Goal: Transaction & Acquisition: Purchase product/service

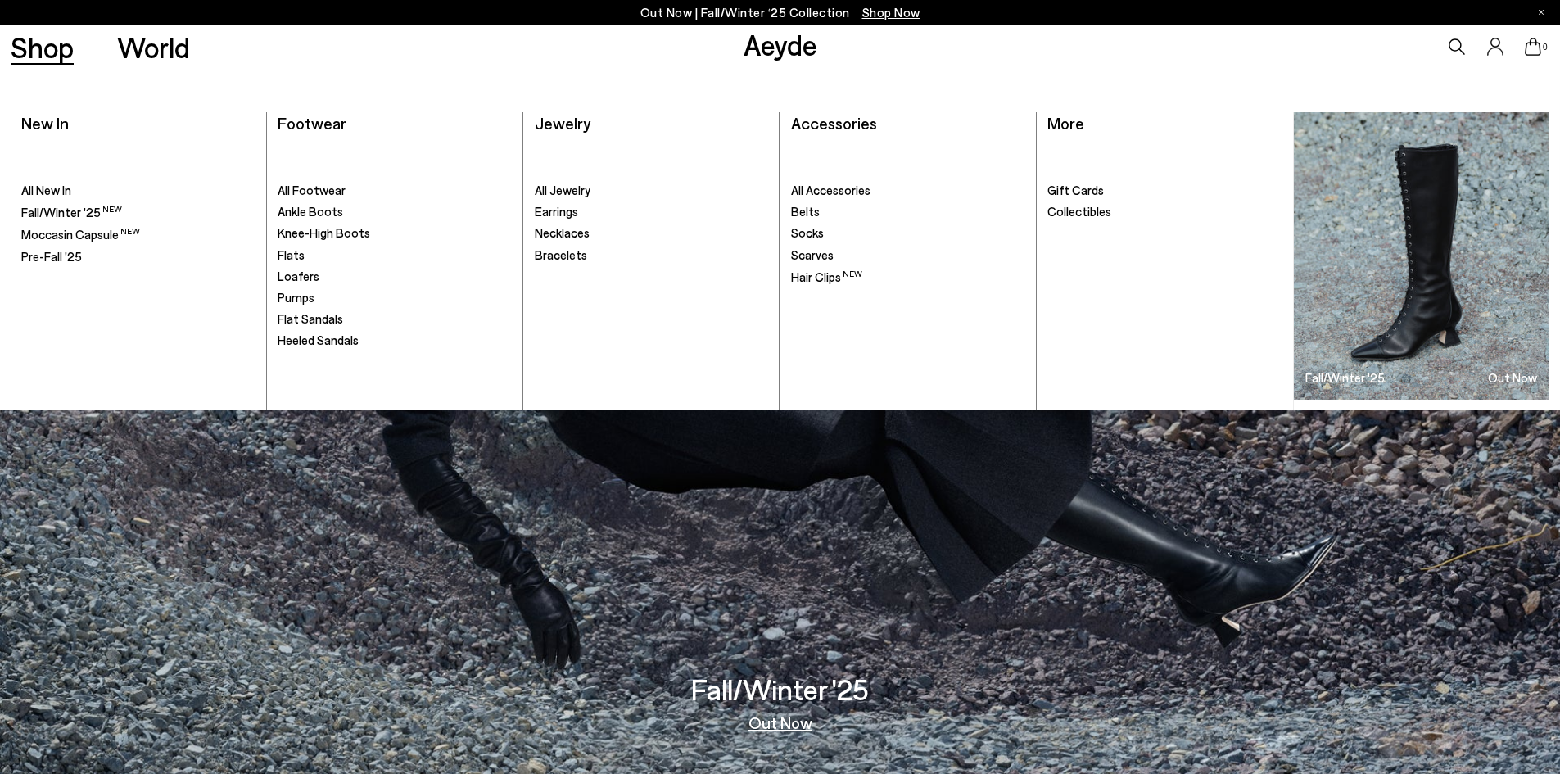
click at [42, 120] on span "New In" at bounding box center [44, 123] width 47 height 20
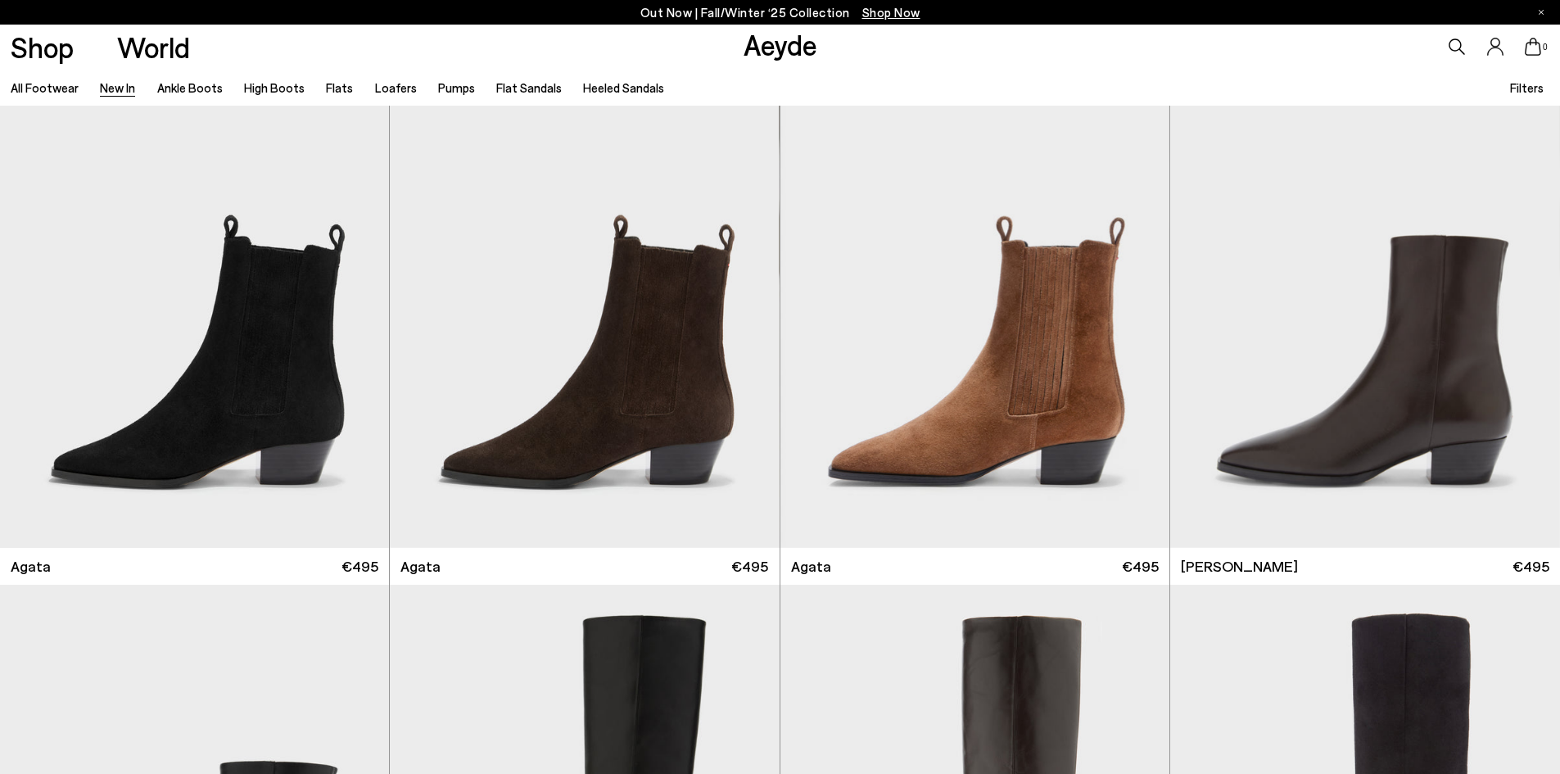
scroll to position [1146, 0]
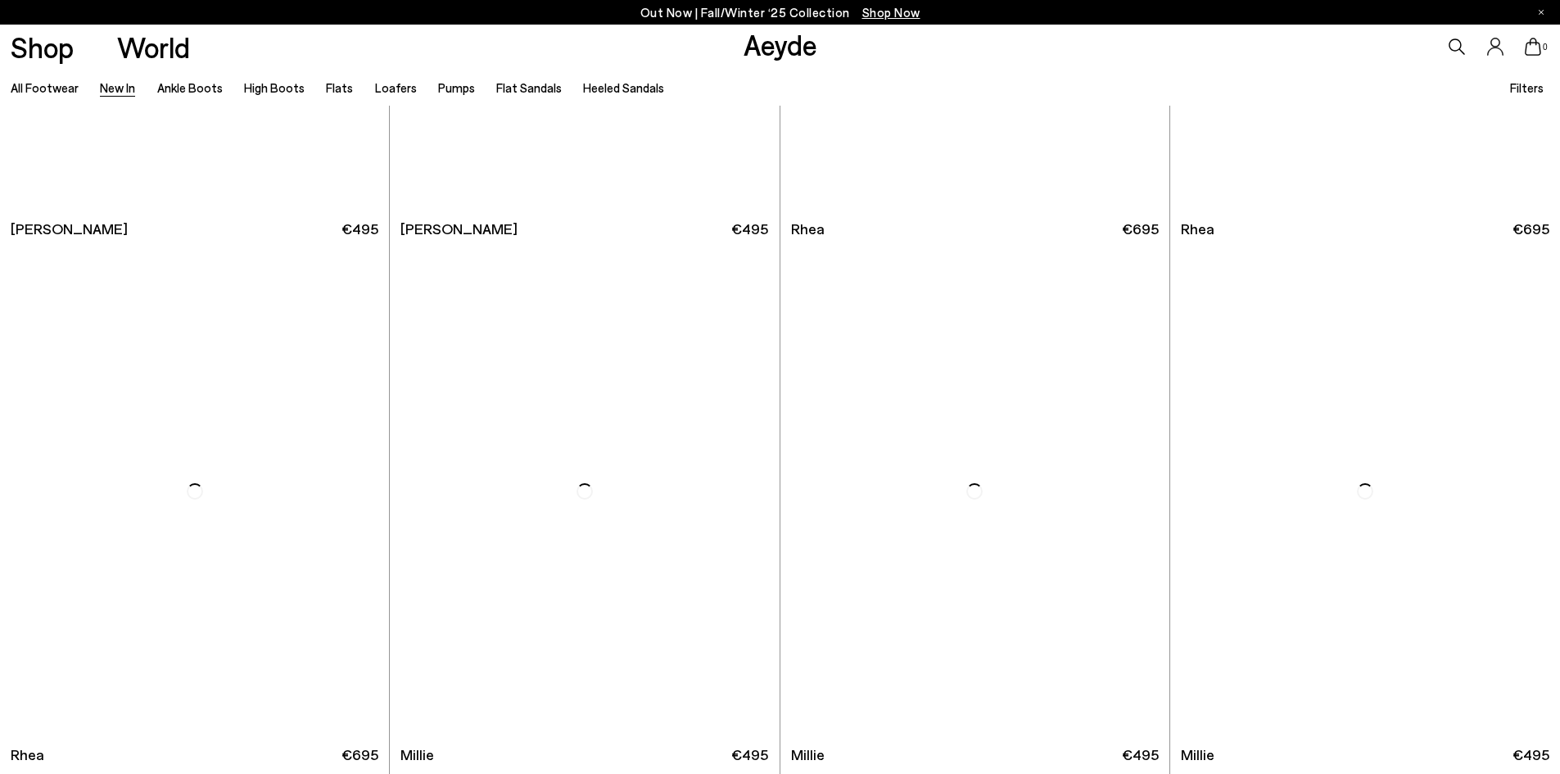
scroll to position [4093, 0]
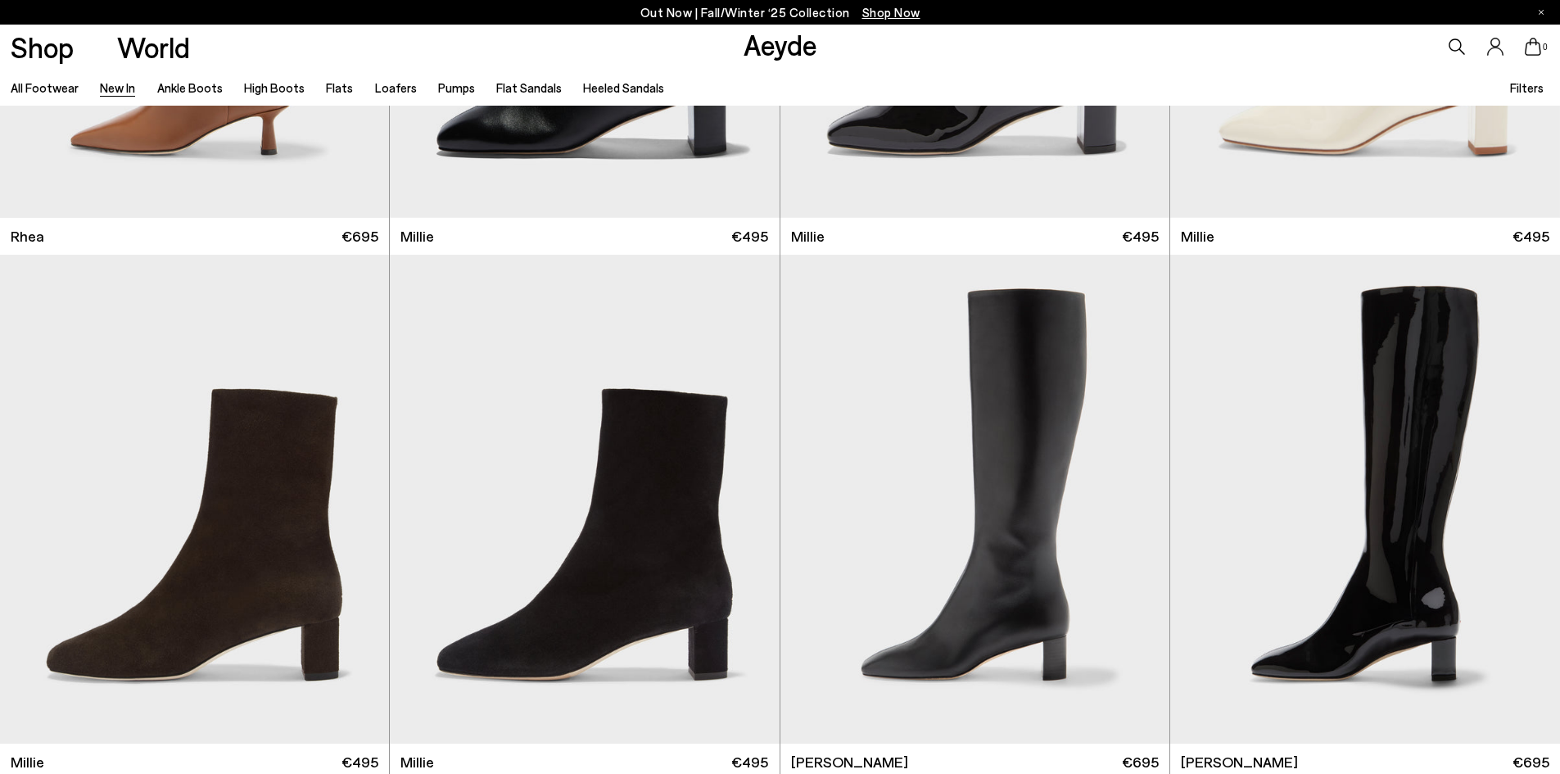
scroll to position [4584, 0]
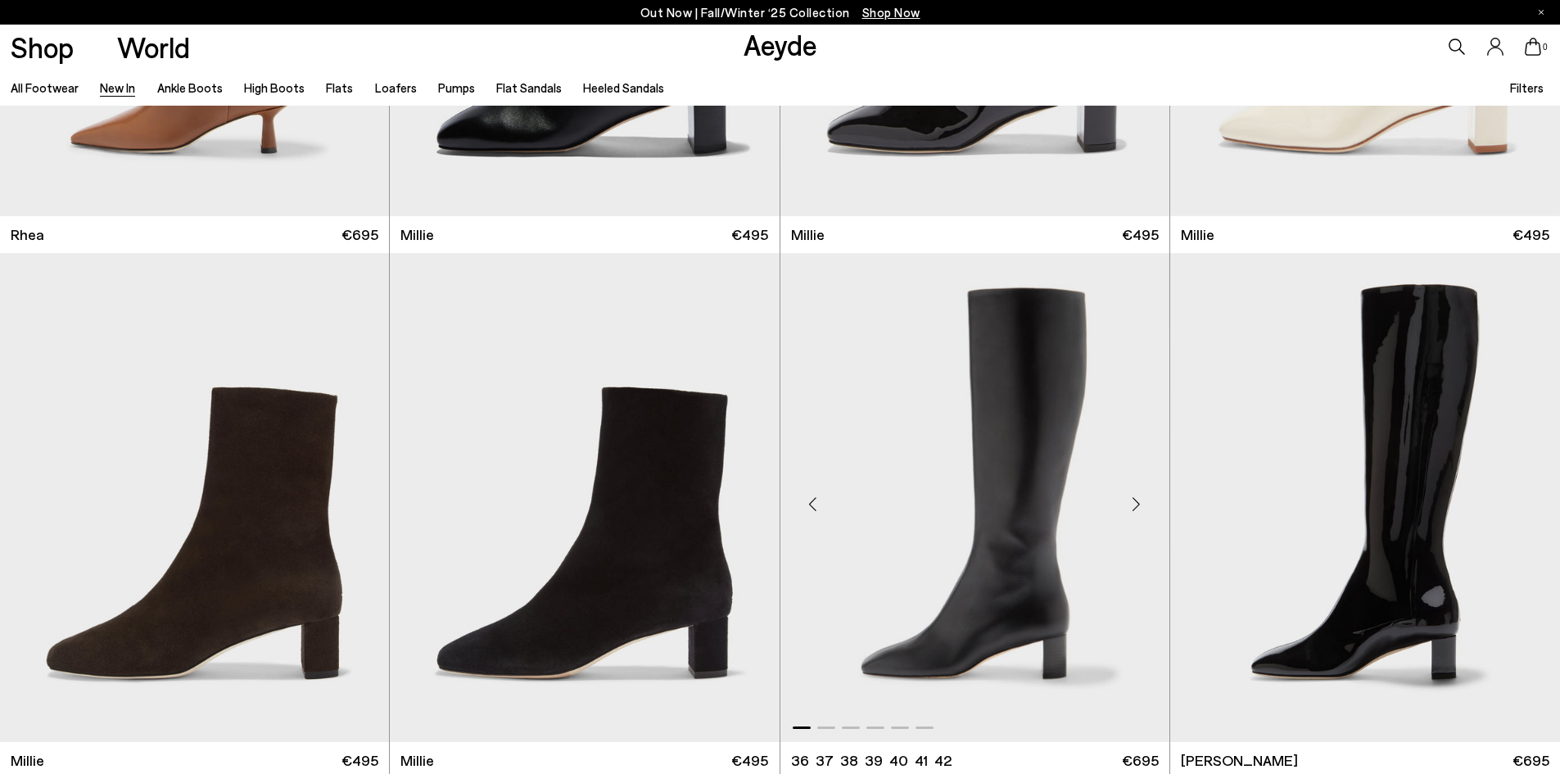
click at [973, 515] on img "1 / 6" at bounding box center [974, 497] width 389 height 489
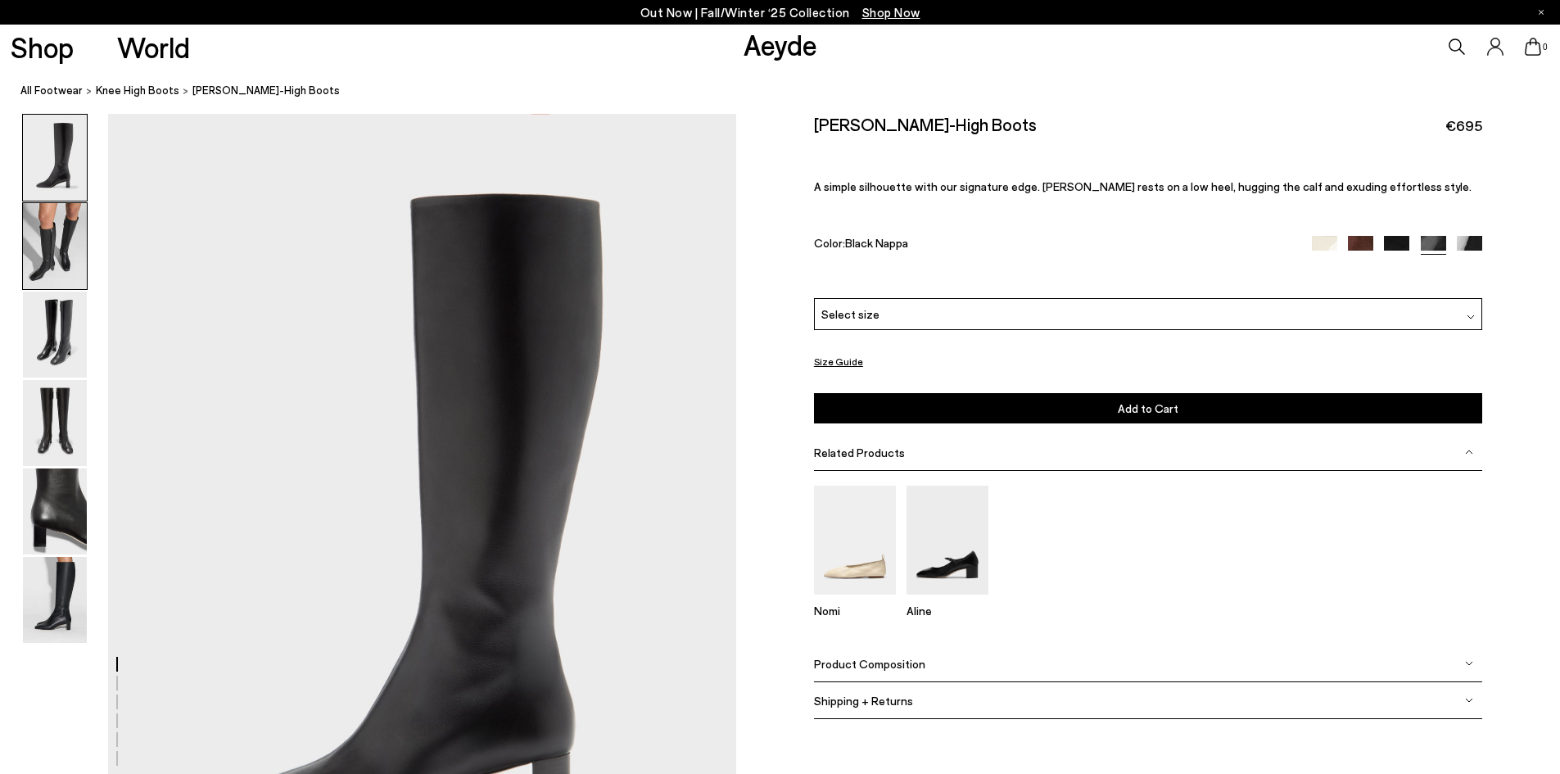
click at [77, 261] on img at bounding box center [55, 246] width 64 height 86
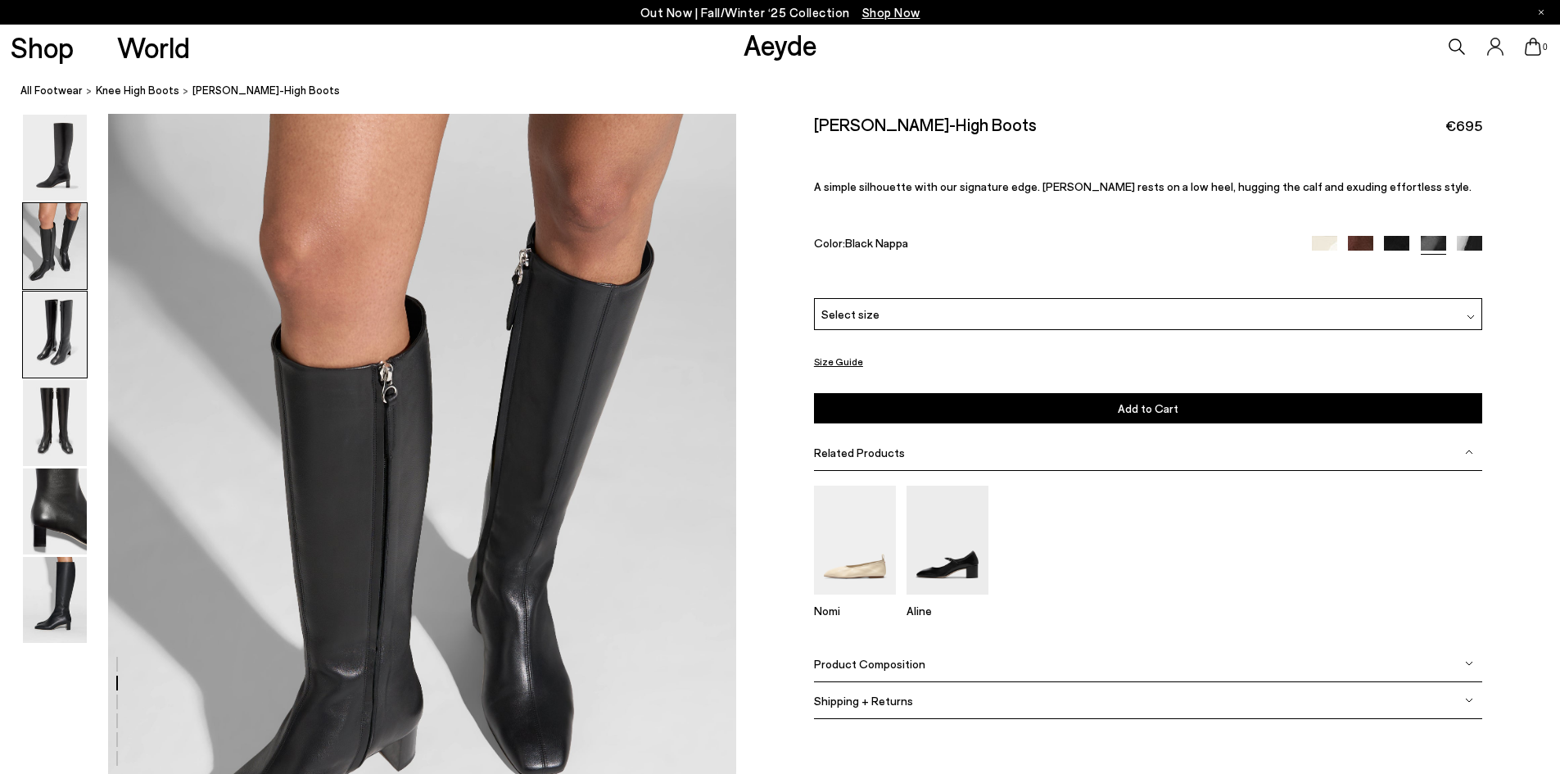
click at [67, 317] on img at bounding box center [55, 334] width 64 height 86
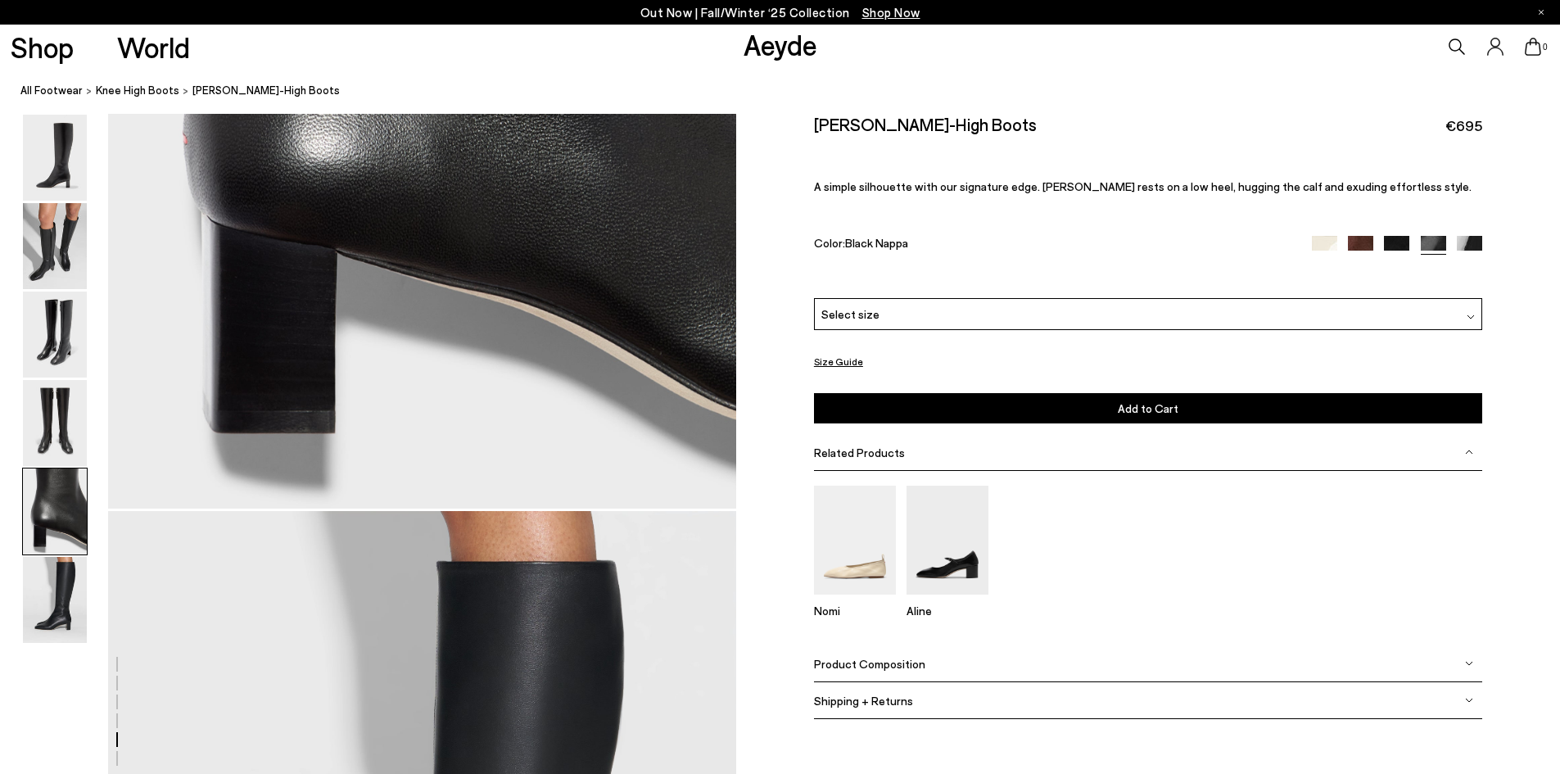
scroll to position [3890, 0]
